Goal: Information Seeking & Learning: Learn about a topic

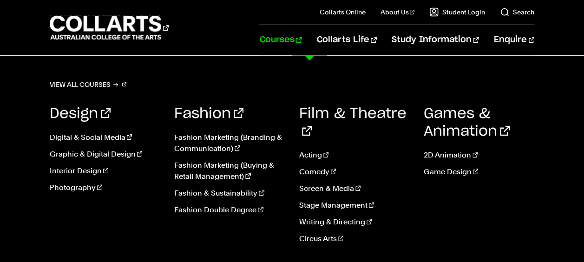
scroll to position [46, 0]
click at [312, 166] on link "Comedy" at bounding box center [354, 171] width 111 height 11
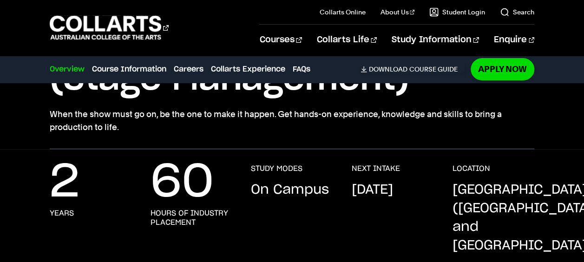
scroll to position [139, 0]
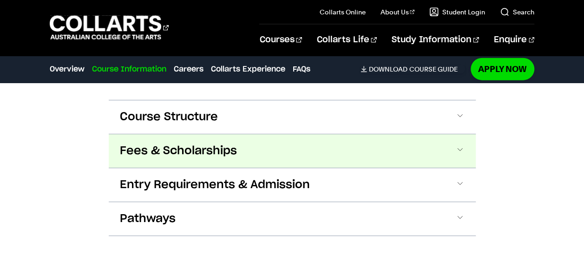
click at [315, 134] on button "Fees & Scholarships" at bounding box center [292, 150] width 367 height 33
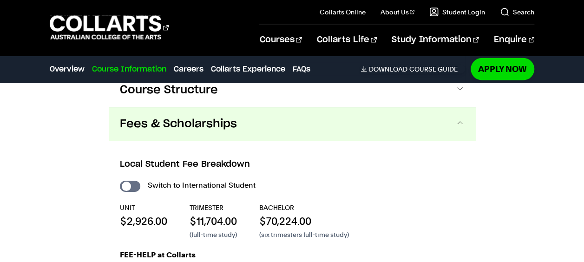
scroll to position [1099, 0]
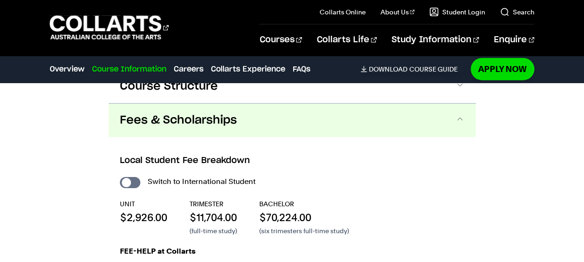
click at [325, 107] on button "Fees & Scholarships" at bounding box center [292, 120] width 367 height 33
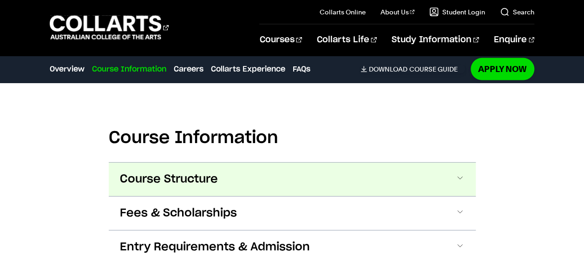
click at [310, 163] on button "Course Structure" at bounding box center [292, 179] width 367 height 33
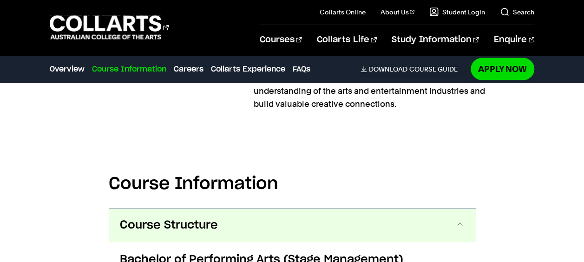
scroll to position [879, 0]
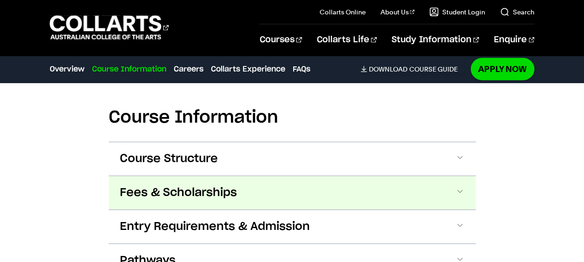
click at [348, 183] on button "Fees & Scholarships" at bounding box center [292, 192] width 367 height 33
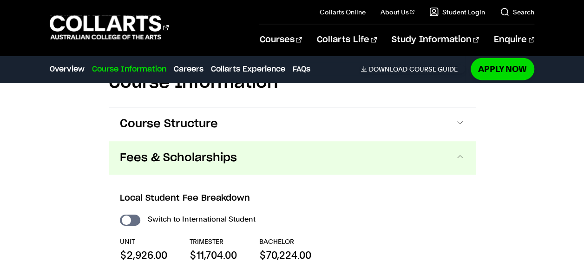
scroll to position [1094, 0]
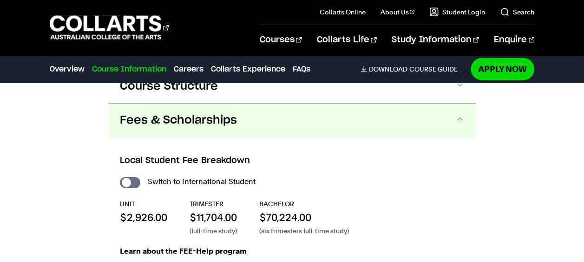
click at [367, 107] on button "Fees & Scholarships" at bounding box center [292, 120] width 367 height 33
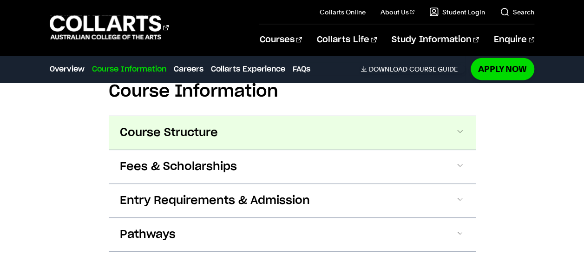
click at [347, 122] on button "Course Structure" at bounding box center [292, 132] width 367 height 33
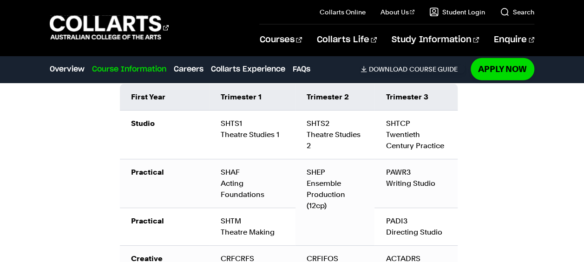
scroll to position [1200, 0]
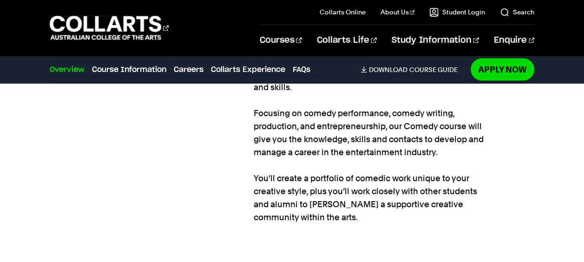
scroll to position [882, 0]
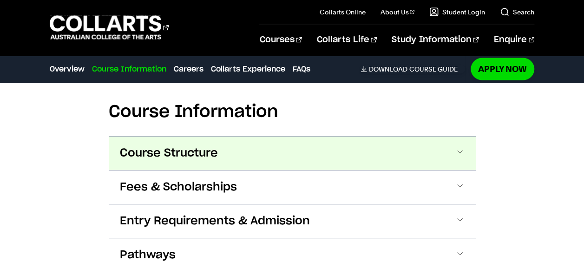
click at [322, 161] on button "Course Structure" at bounding box center [292, 153] width 367 height 33
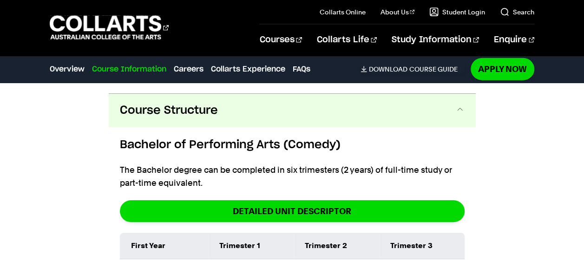
scroll to position [1027, 0]
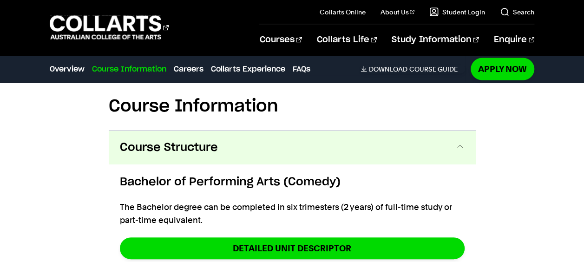
click at [372, 138] on button "Course Structure" at bounding box center [292, 147] width 367 height 33
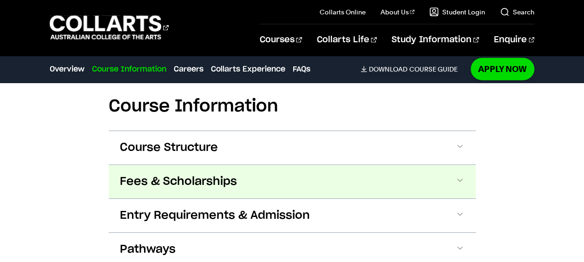
click at [341, 184] on button "Fees & Scholarships" at bounding box center [292, 181] width 367 height 33
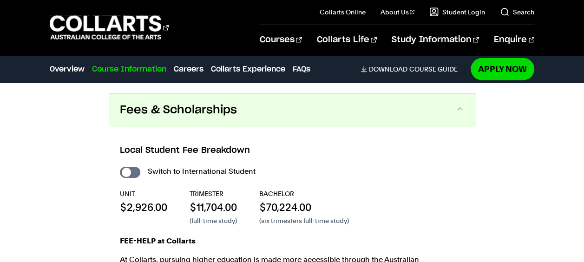
scroll to position [1107, 0]
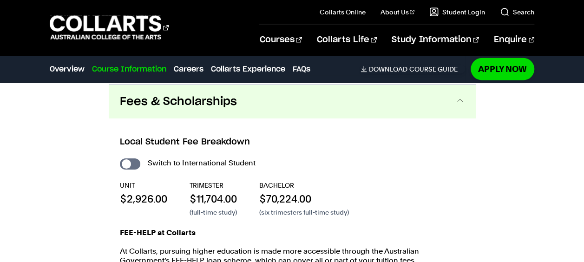
click at [401, 110] on button "Fees & Scholarships" at bounding box center [292, 101] width 367 height 33
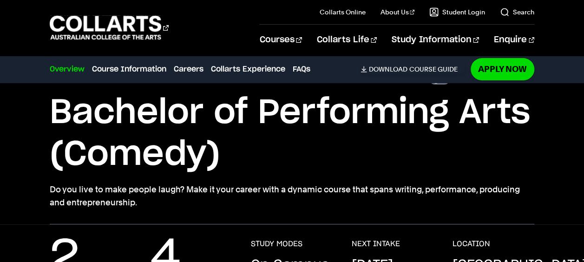
scroll to position [39, 0]
